Goal: Obtain resource: Download file/media

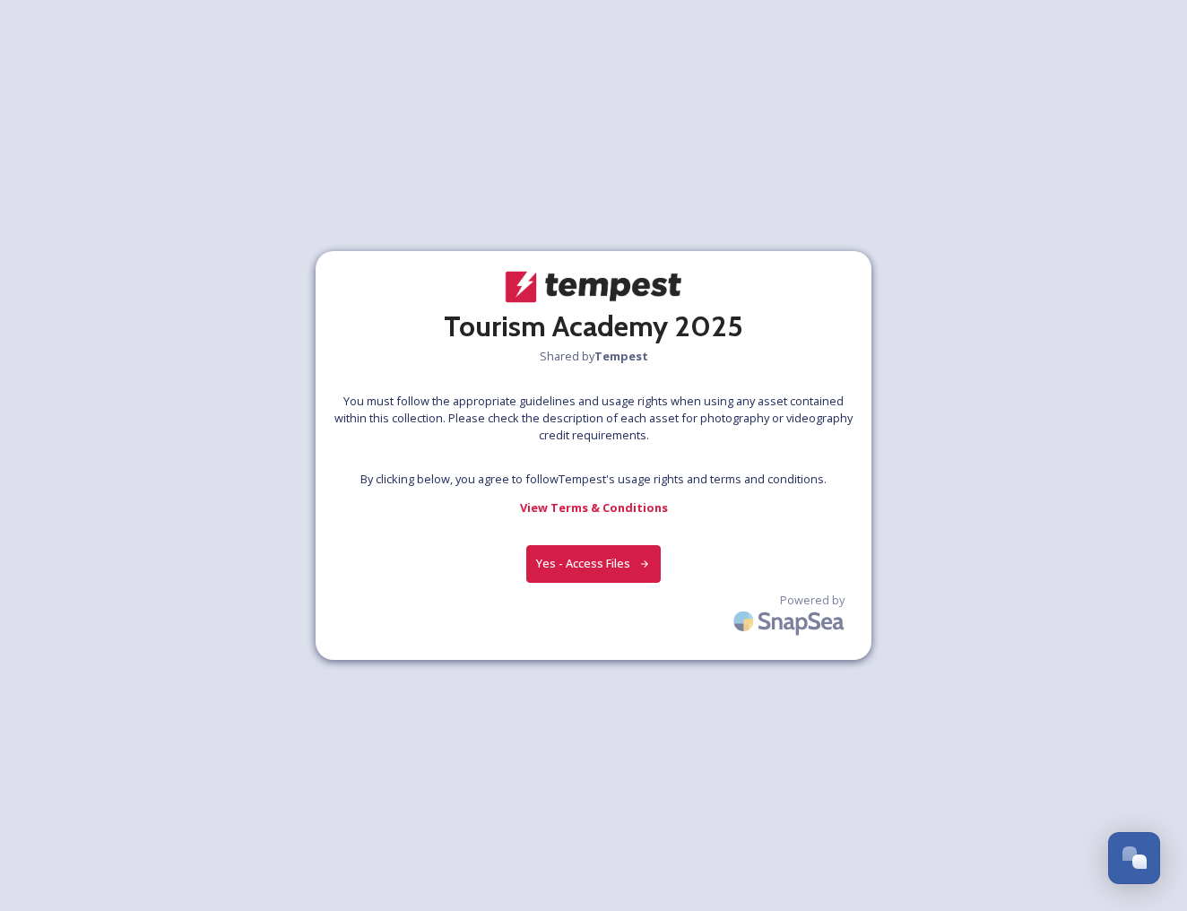
click at [605, 553] on button "Yes - Access Files" at bounding box center [593, 563] width 135 height 37
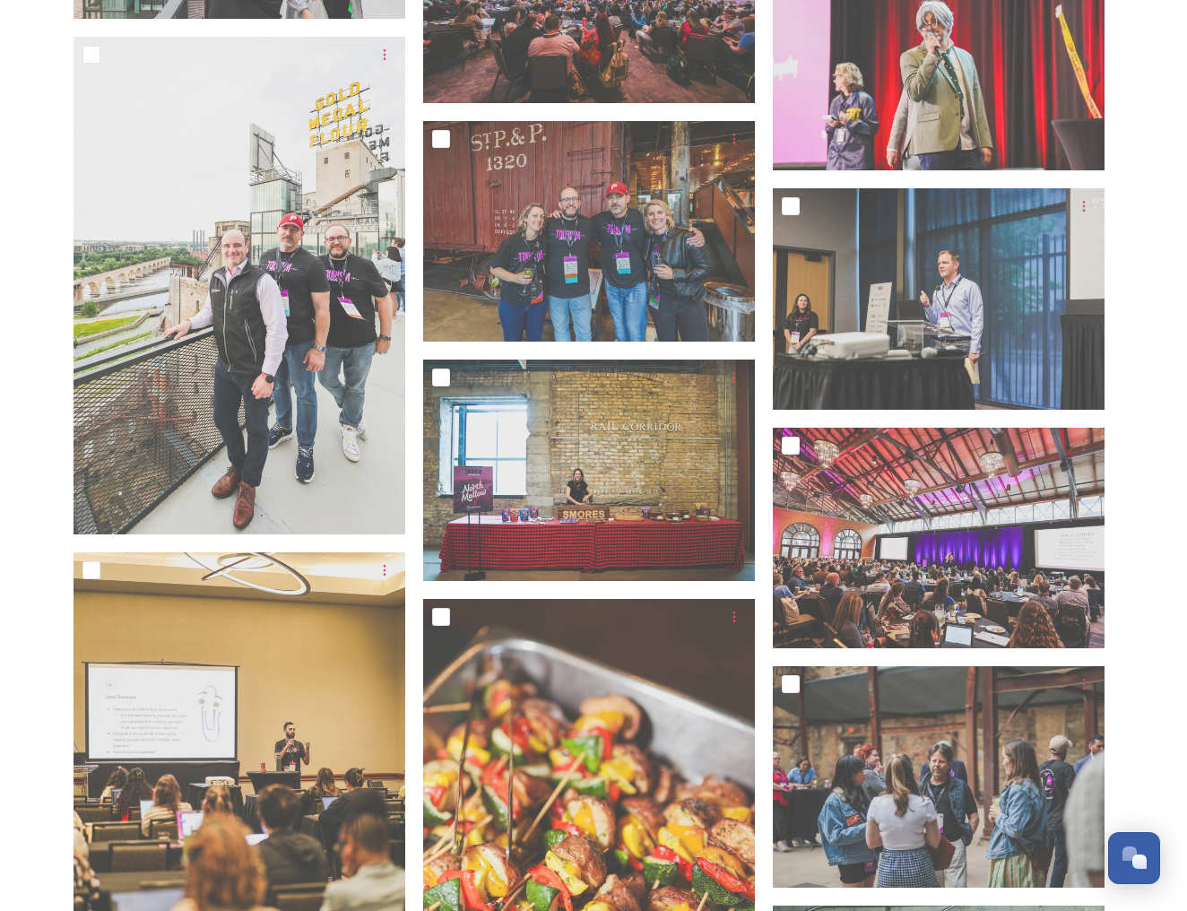
scroll to position [9815, 0]
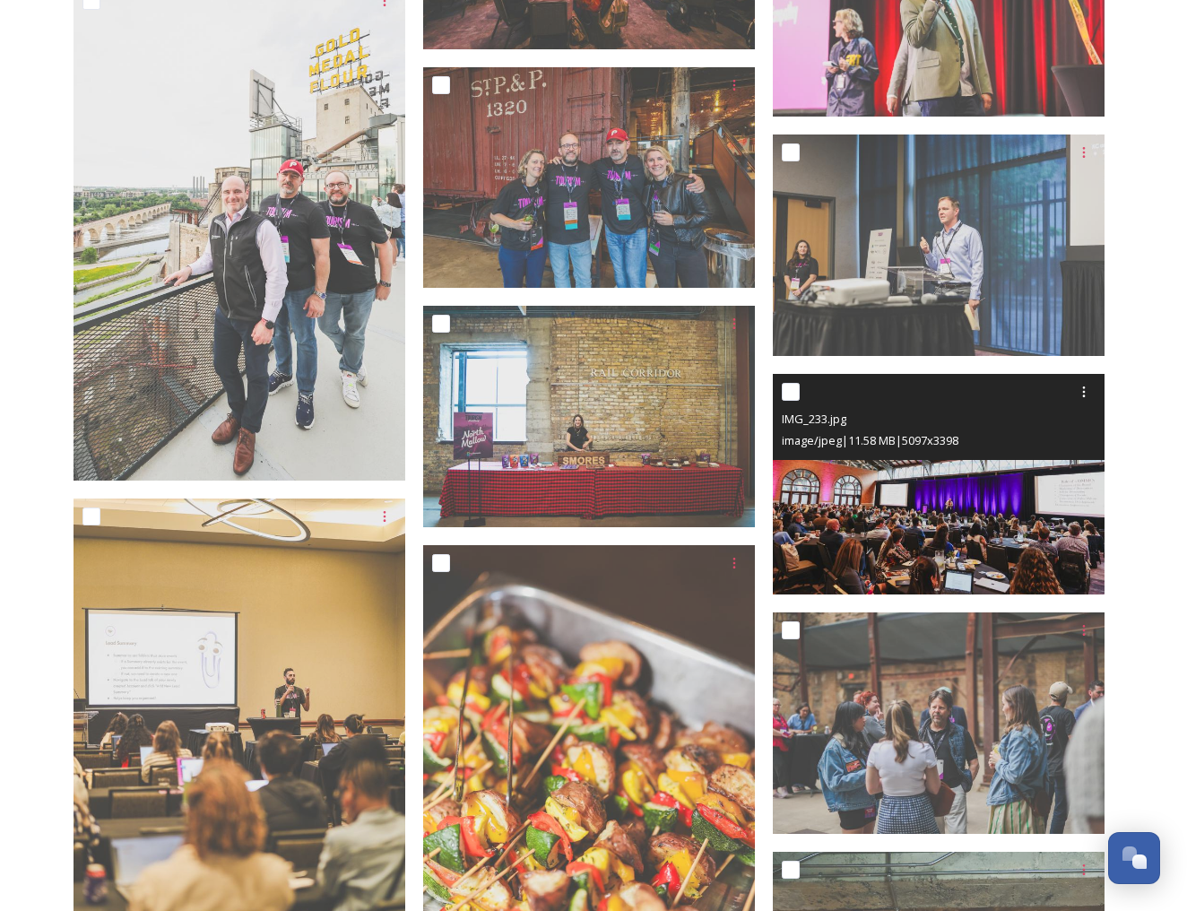
click at [1042, 522] on img at bounding box center [939, 485] width 332 height 222
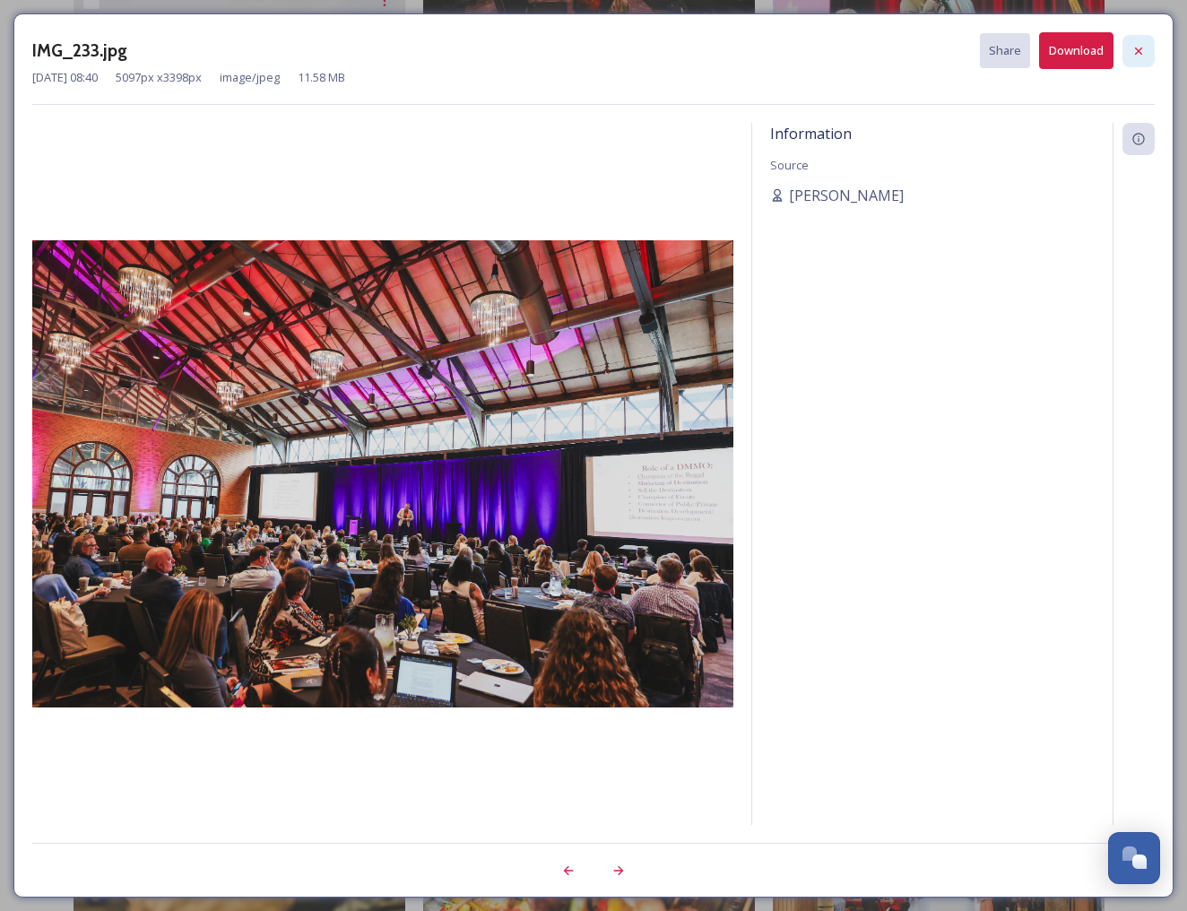
click at [1144, 50] on icon at bounding box center [1139, 51] width 14 height 14
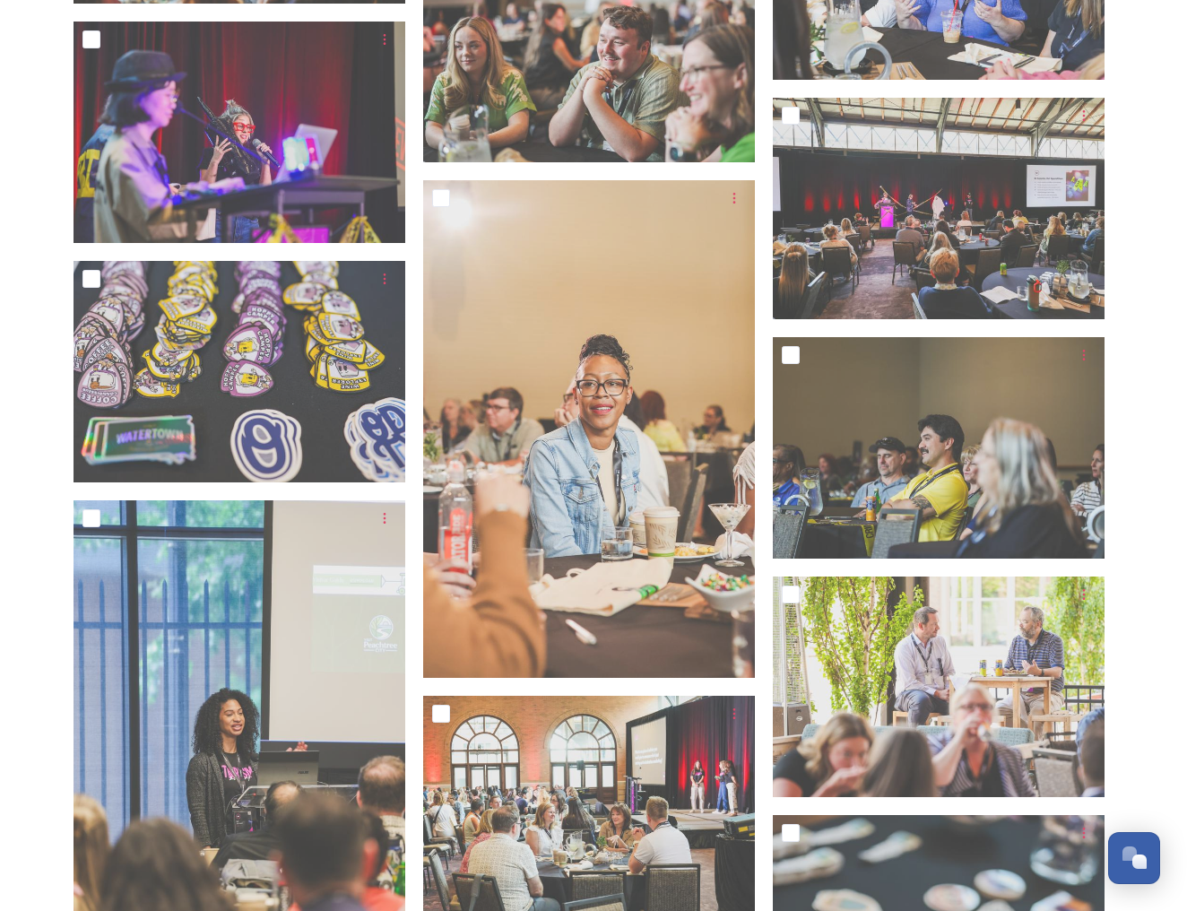
scroll to position [31936, 0]
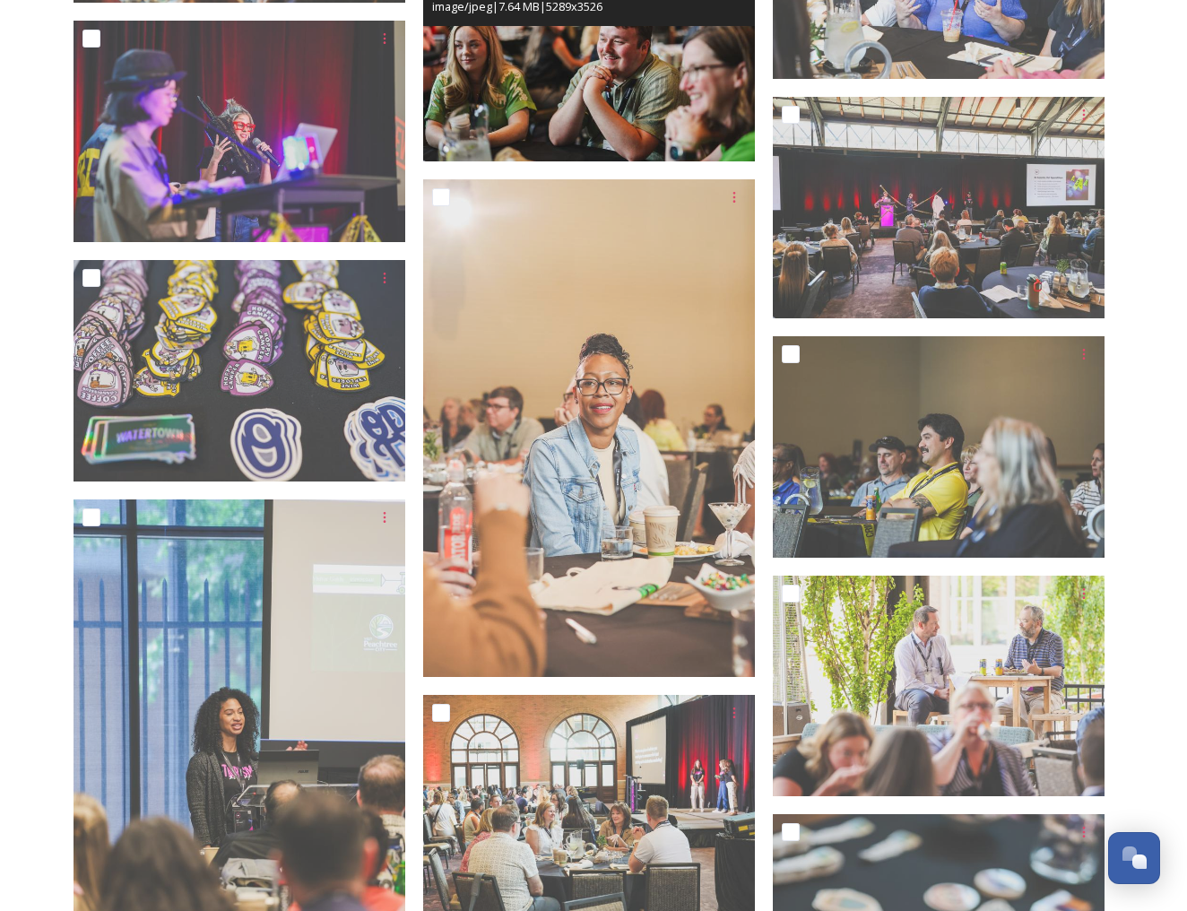
click at [621, 76] on img at bounding box center [589, 51] width 332 height 222
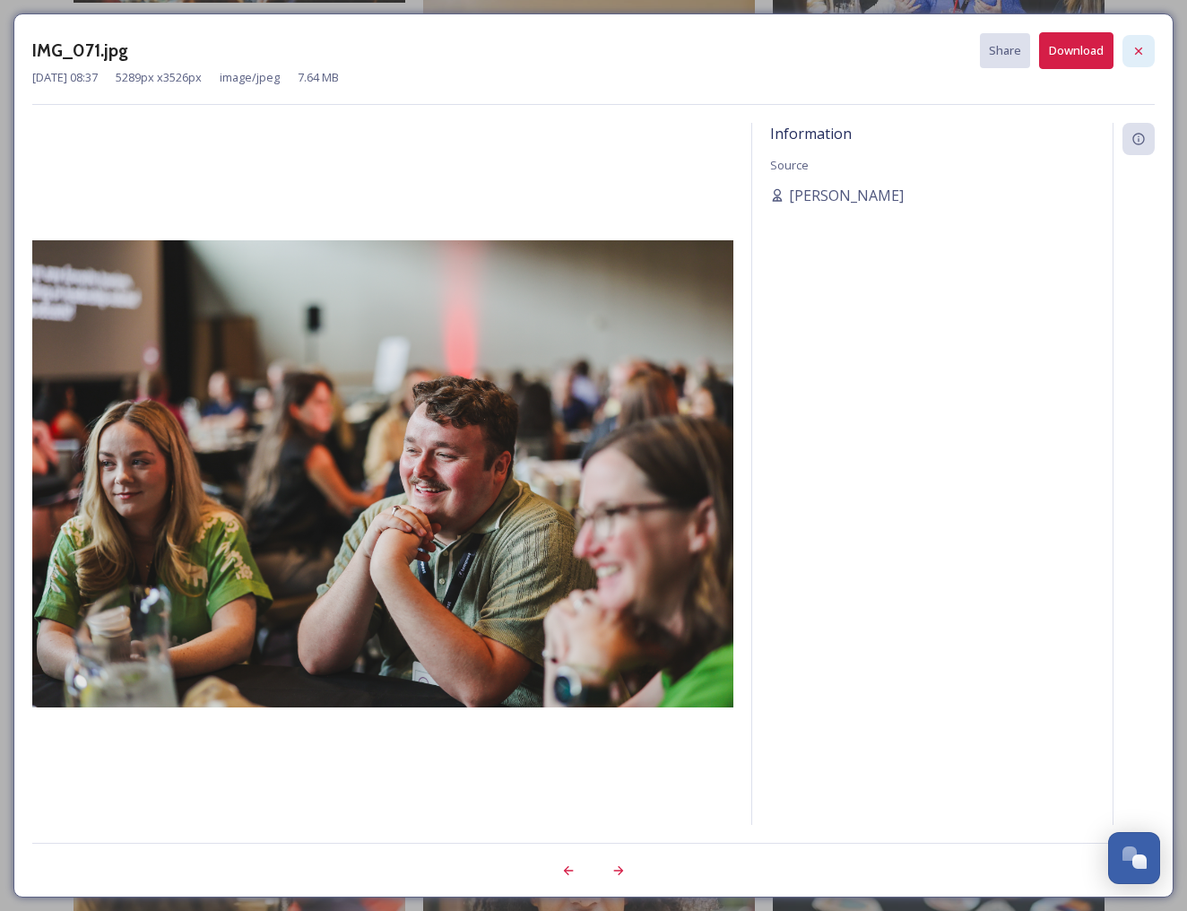
click at [1131, 45] on div at bounding box center [1139, 51] width 32 height 32
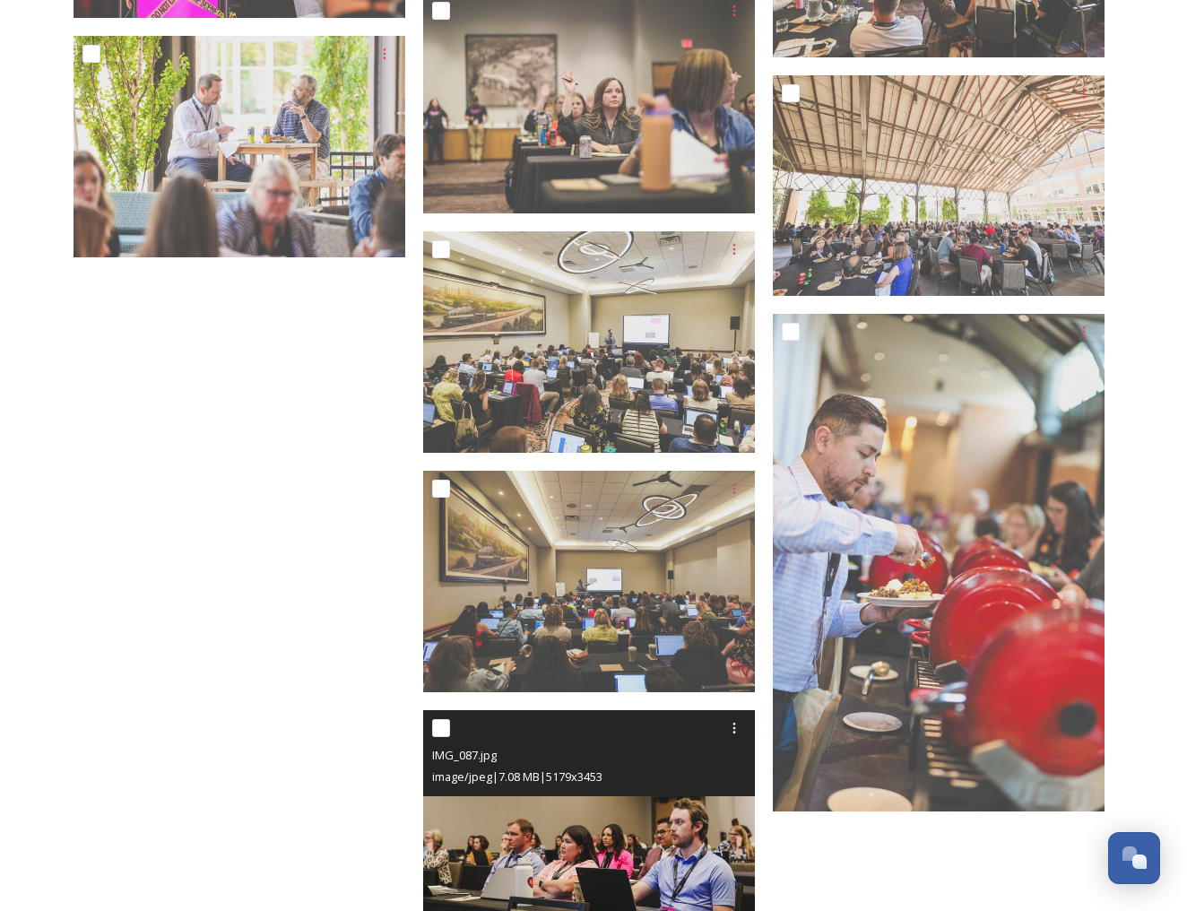
scroll to position [34388, 0]
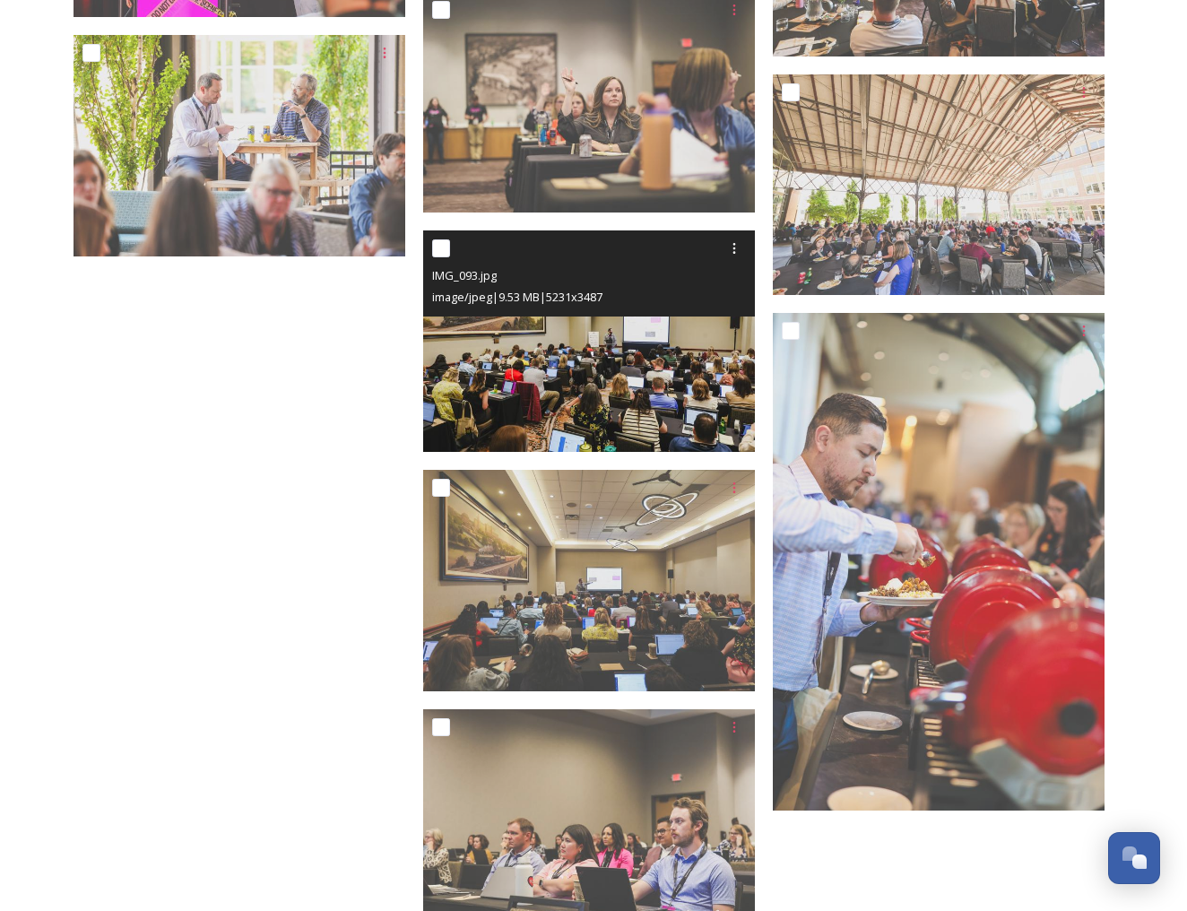
click at [530, 419] on img at bounding box center [589, 341] width 332 height 222
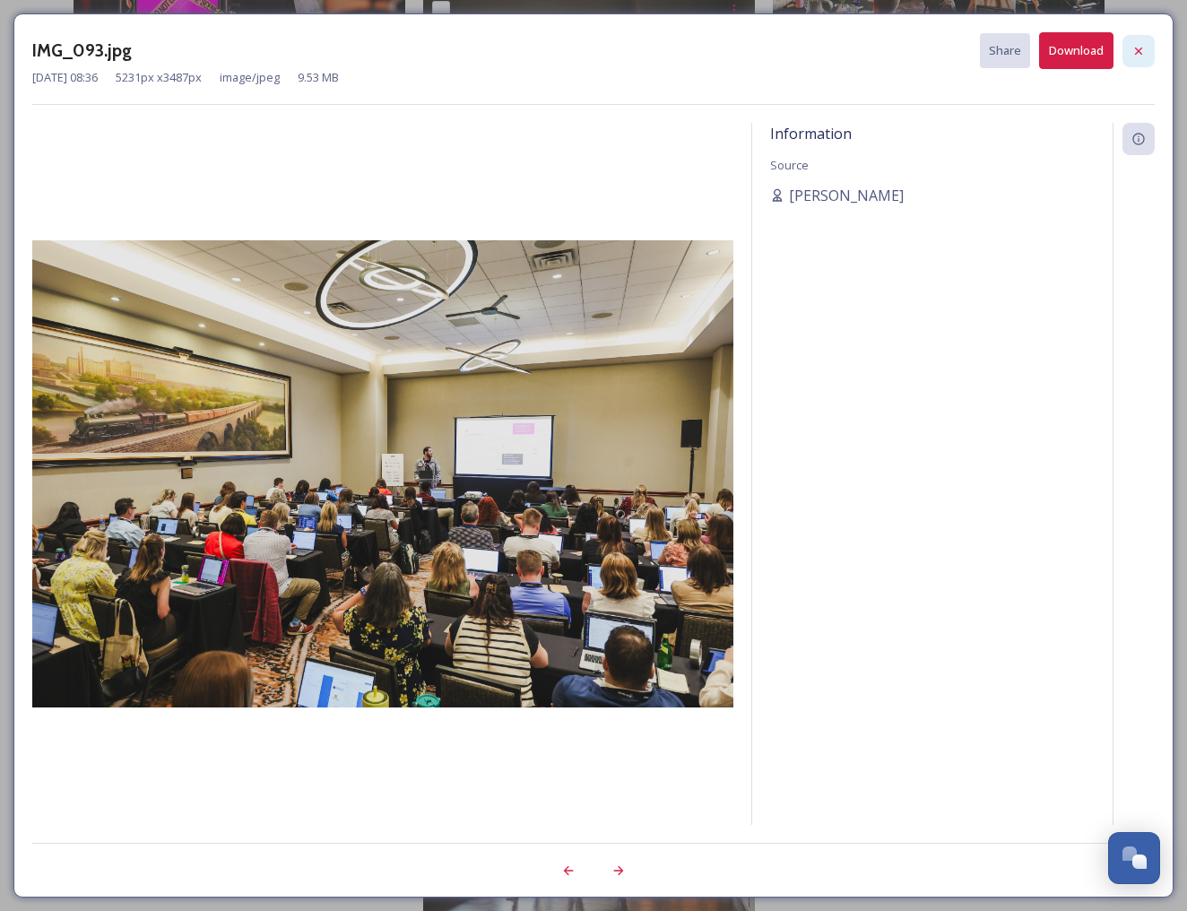
click at [1133, 42] on div at bounding box center [1139, 51] width 32 height 32
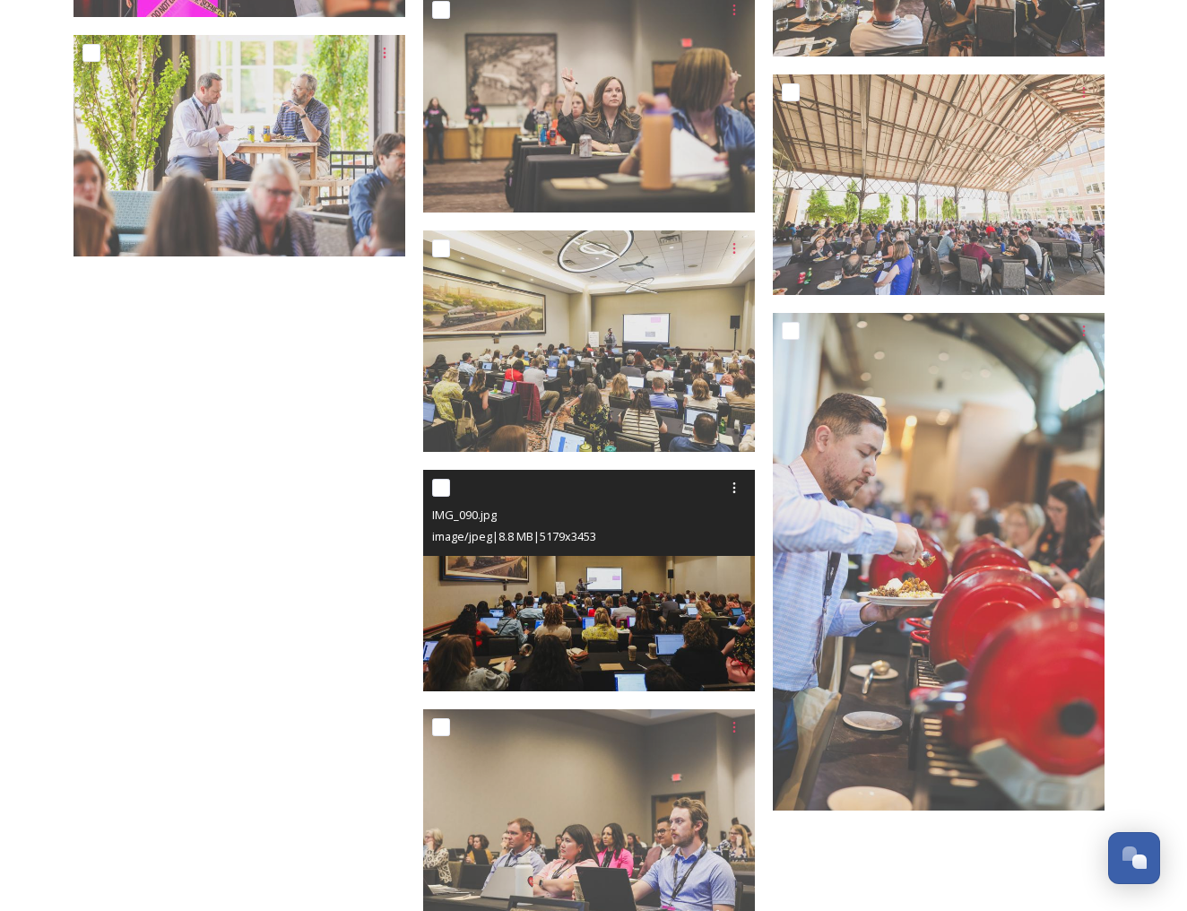
click at [531, 636] on img at bounding box center [589, 581] width 332 height 222
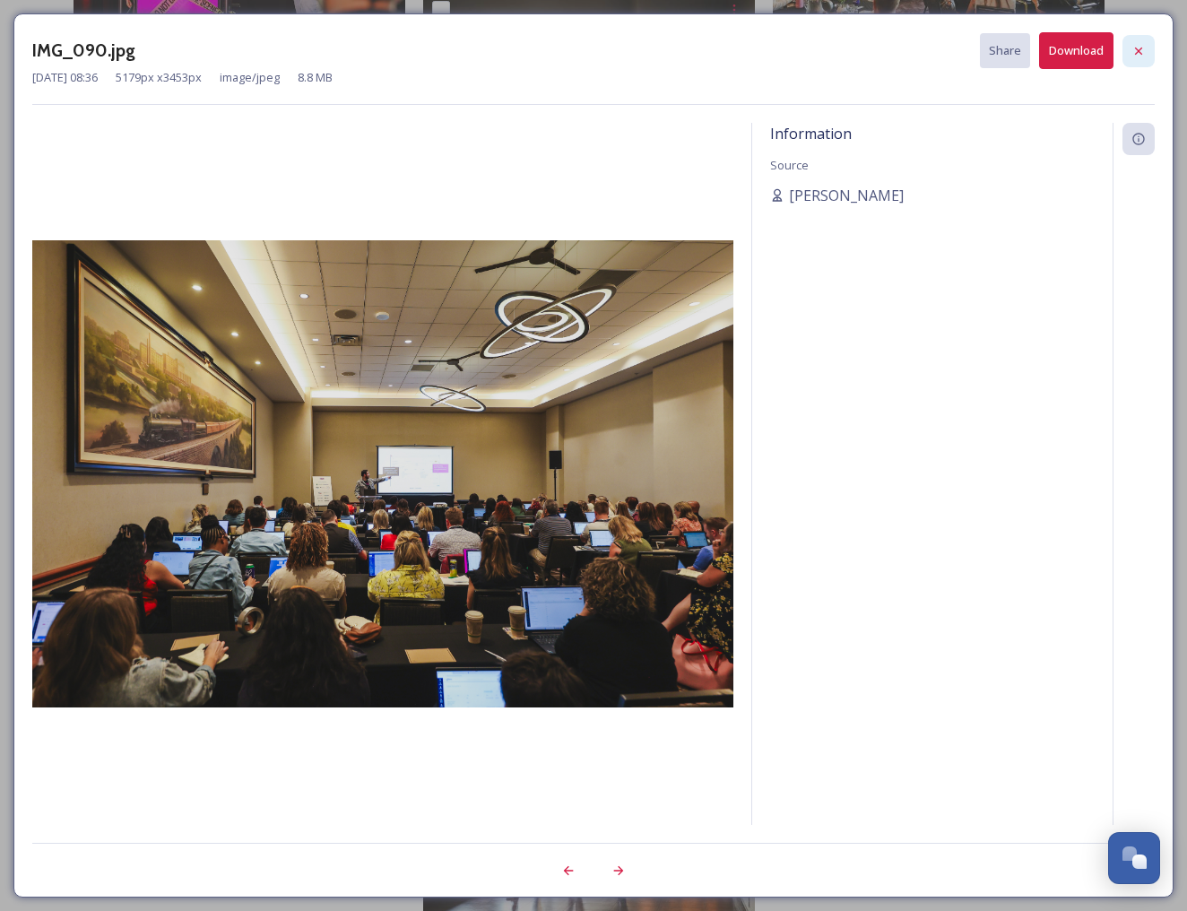
click at [1137, 46] on icon at bounding box center [1139, 51] width 14 height 14
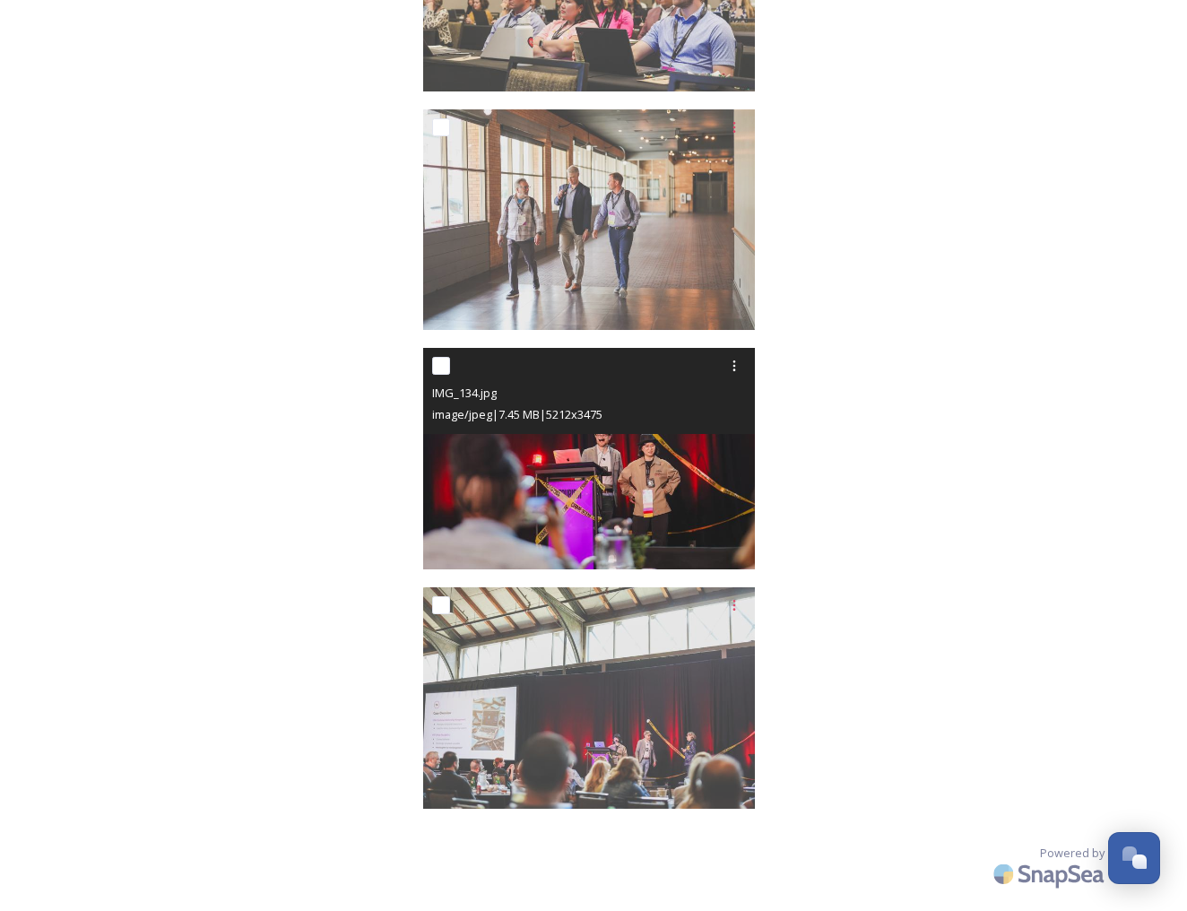
scroll to position [35228, 0]
